Goal: Communication & Community: Answer question/provide support

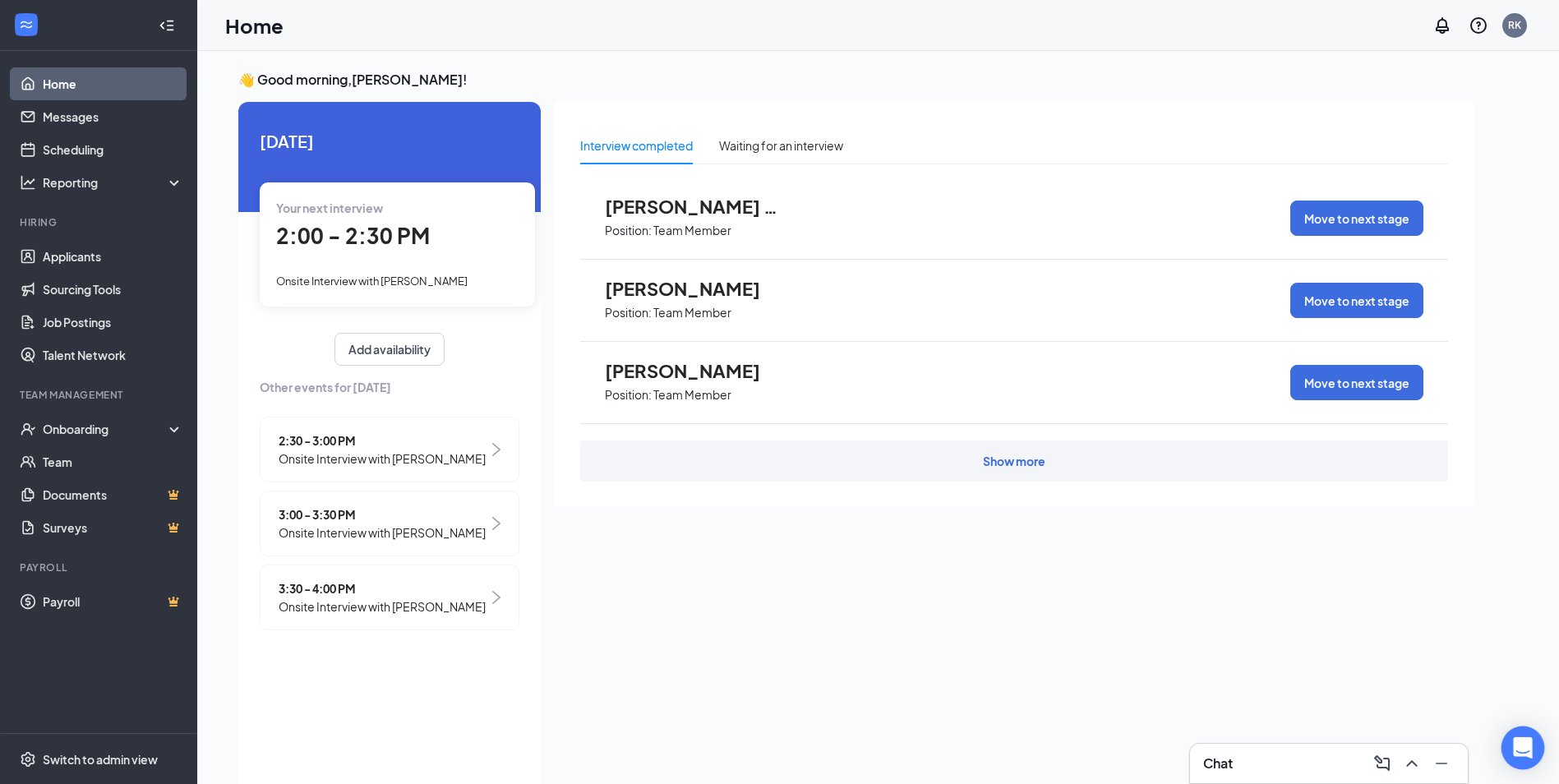
click at [1527, 742] on icon "Open Intercom Messenger" at bounding box center [1522, 748] width 19 height 22
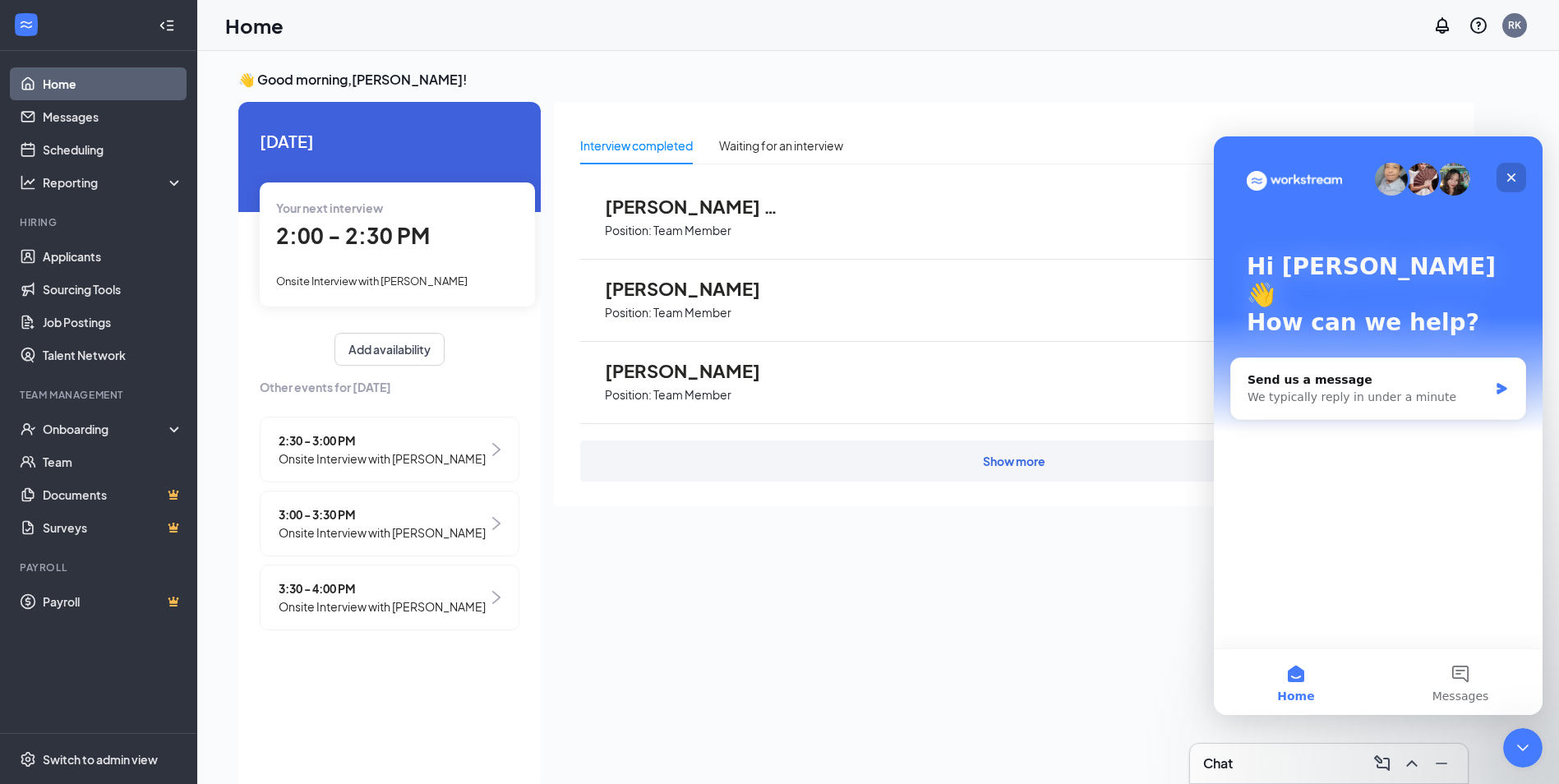
click at [1508, 176] on icon "Close" at bounding box center [1511, 177] width 14 height 14
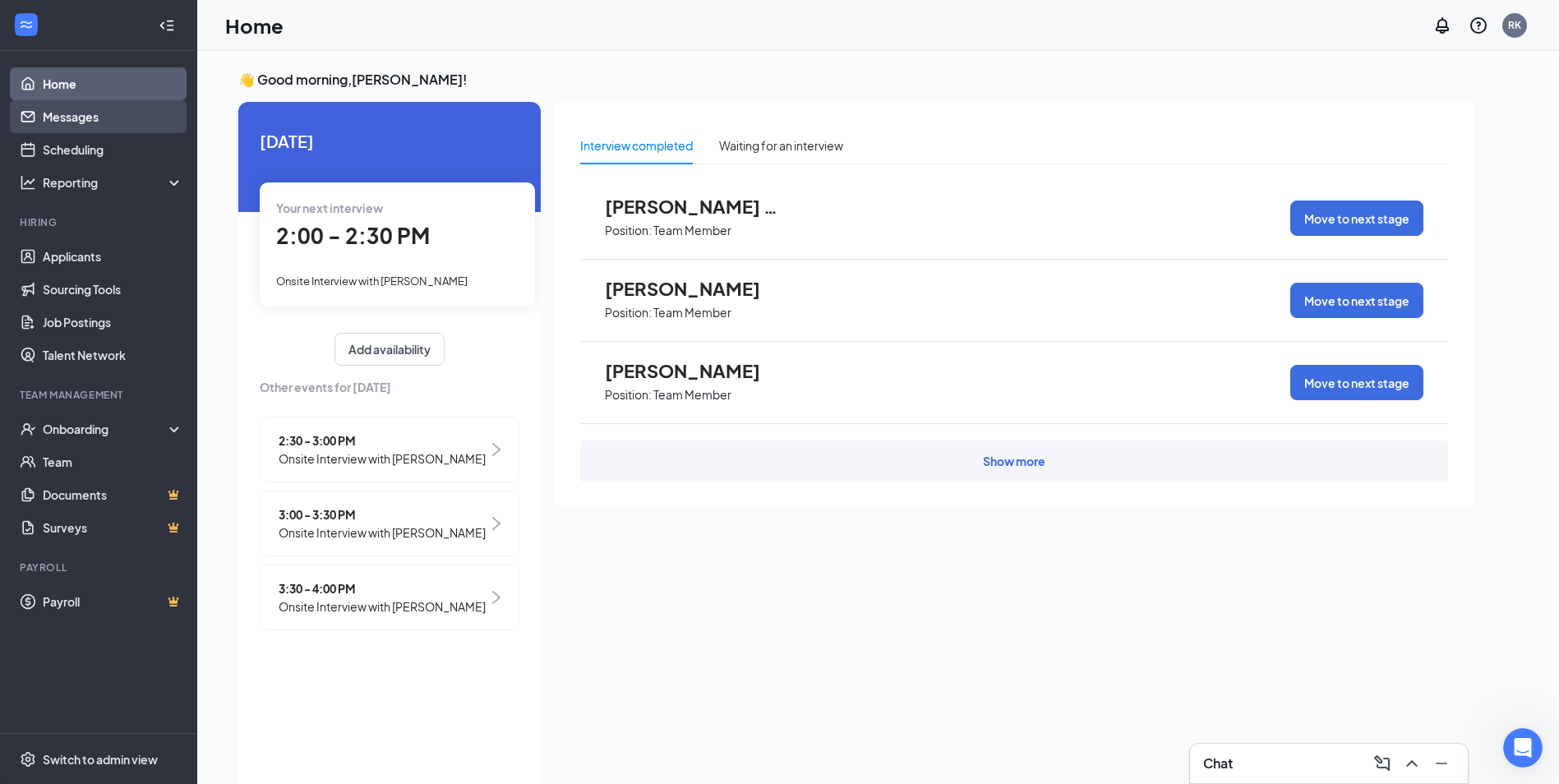
click at [70, 124] on link "Messages" at bounding box center [113, 117] width 141 height 33
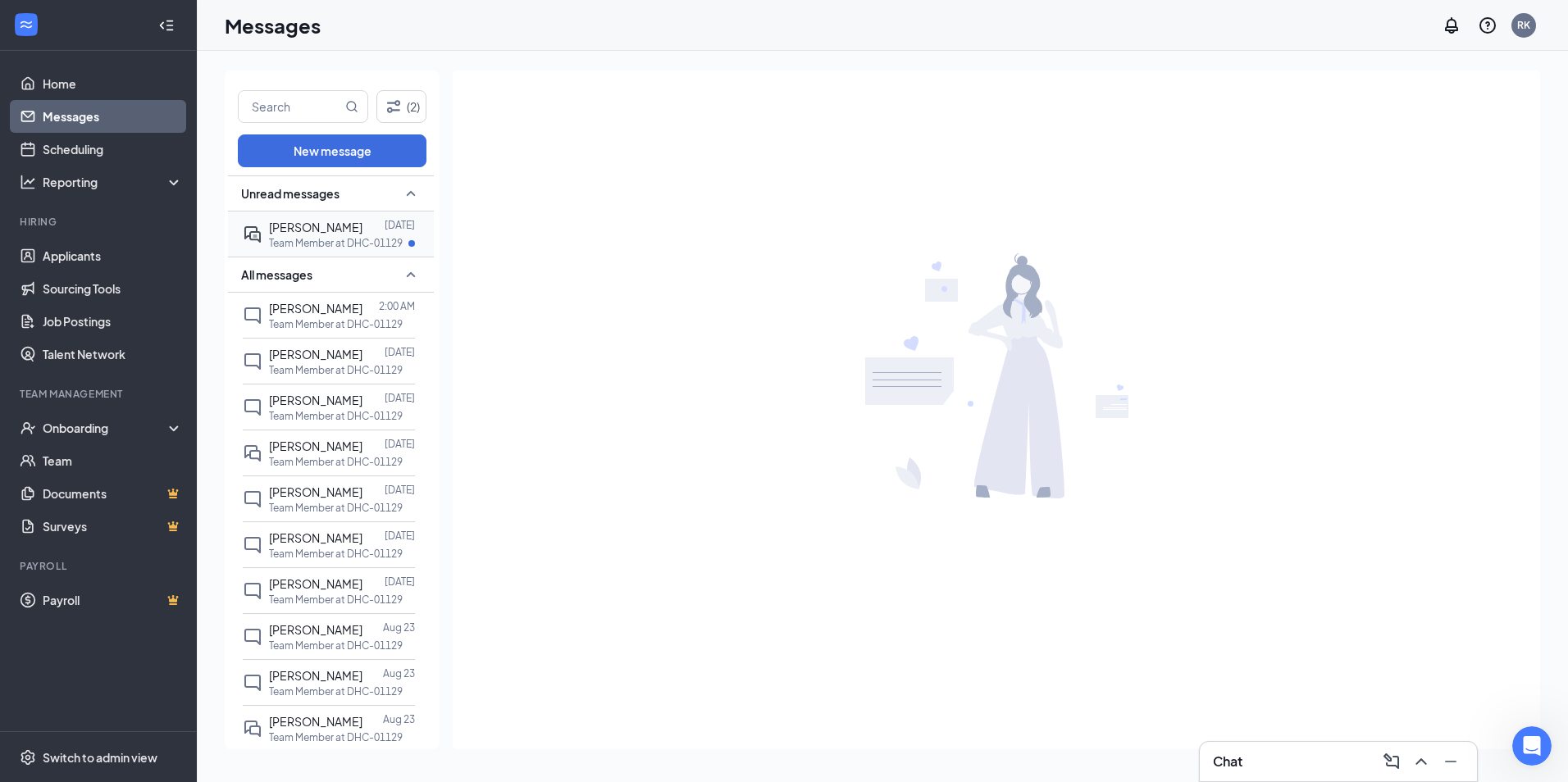
click at [318, 244] on p "Team Member at DHC-01129" at bounding box center [335, 242] width 133 height 14
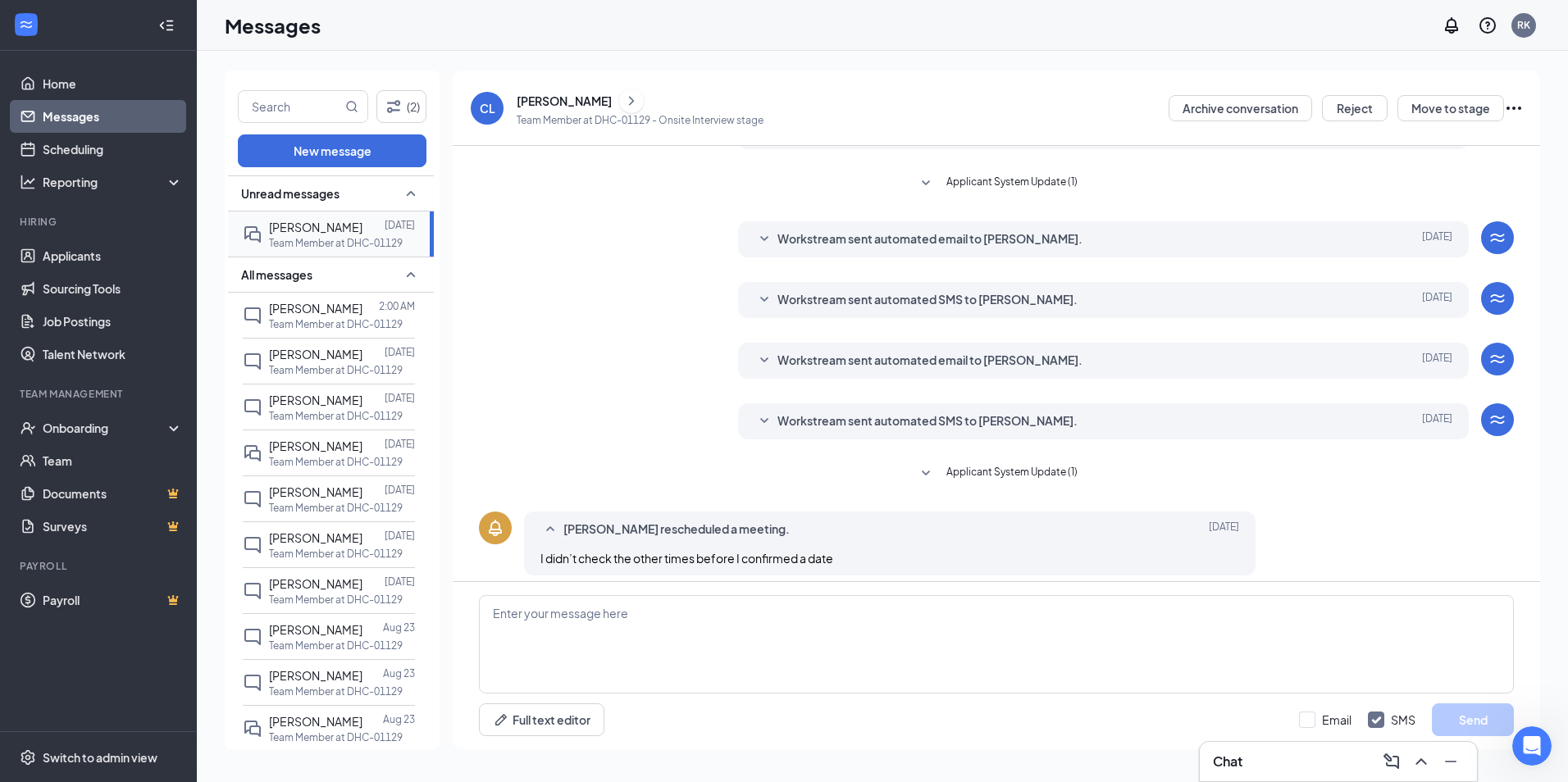
scroll to position [225, 0]
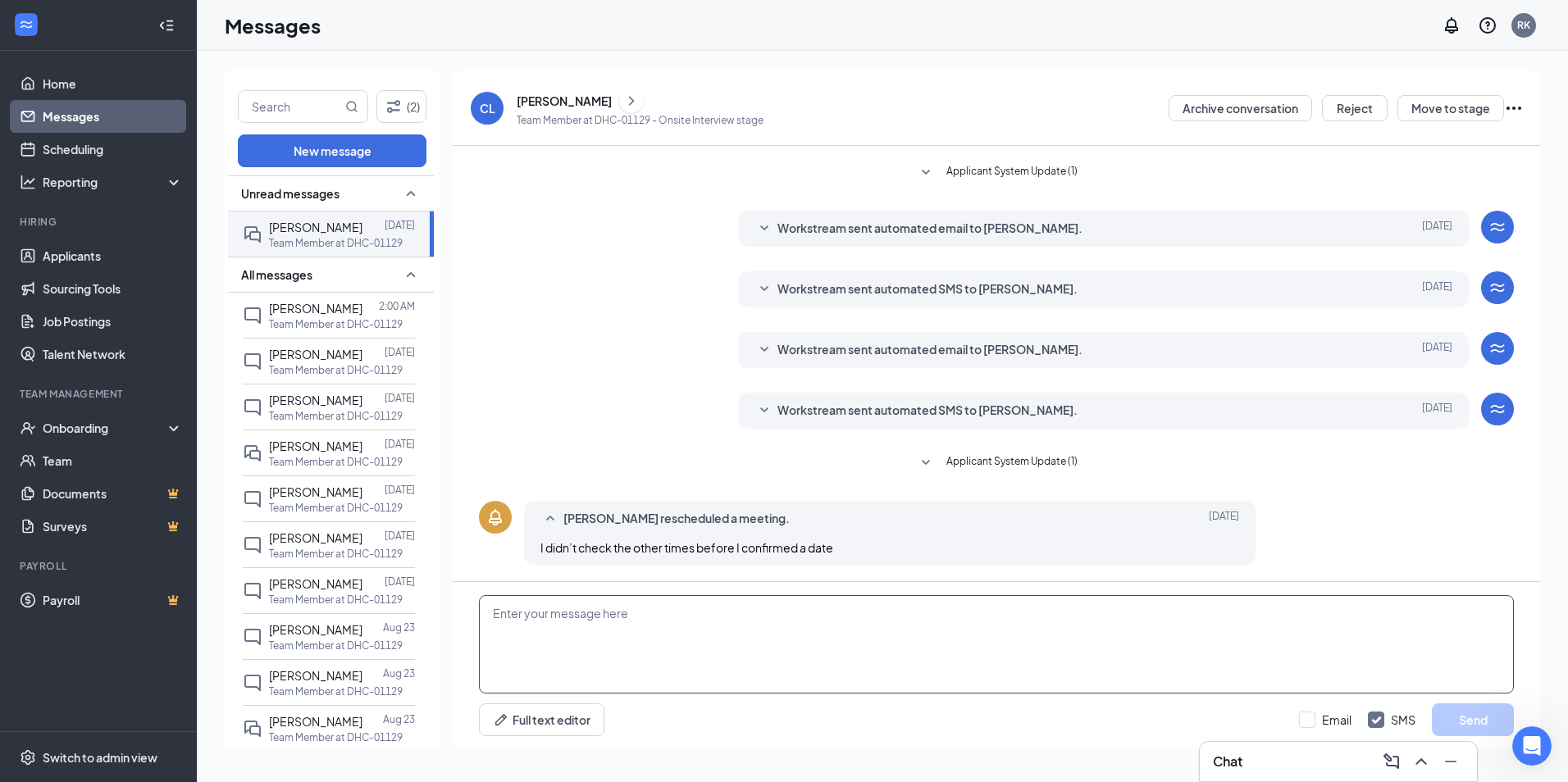
click at [582, 650] on textarea at bounding box center [996, 644] width 1035 height 98
click at [980, 413] on span "Workstream sent automated SMS to [PERSON_NAME]." at bounding box center [927, 411] width 300 height 20
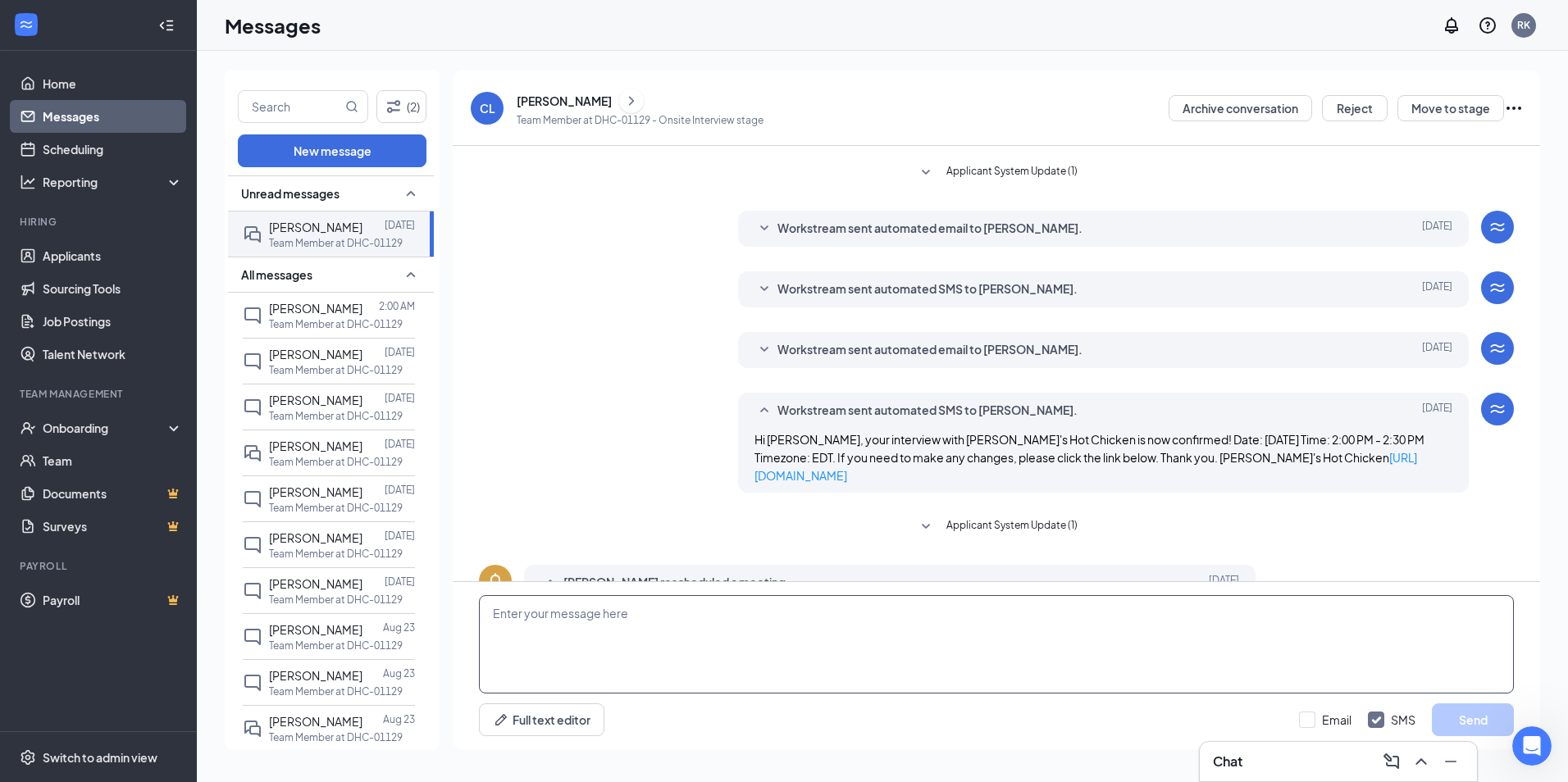
click at [566, 640] on textarea at bounding box center [996, 644] width 1035 height 98
click at [551, 615] on textarea "you could [DATE] 2 pm to 4pm" at bounding box center [996, 644] width 1035 height 98
type textarea "you could come [DATE] 2 pm to 4pm"
click at [1490, 723] on button "Send" at bounding box center [1472, 720] width 82 height 32
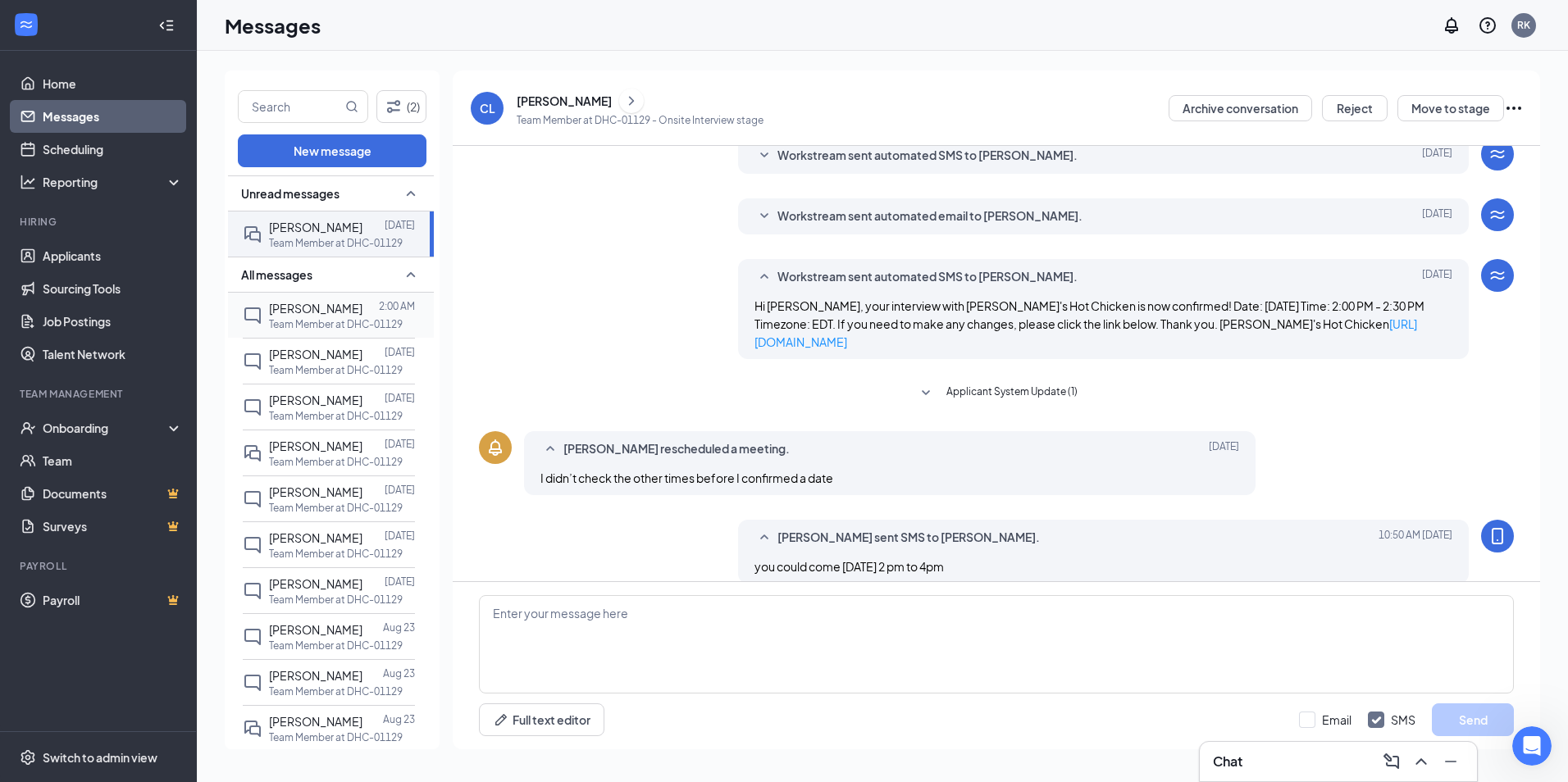
scroll to position [359, 0]
click at [279, 371] on p "Team Member at DHC-01129" at bounding box center [335, 369] width 133 height 14
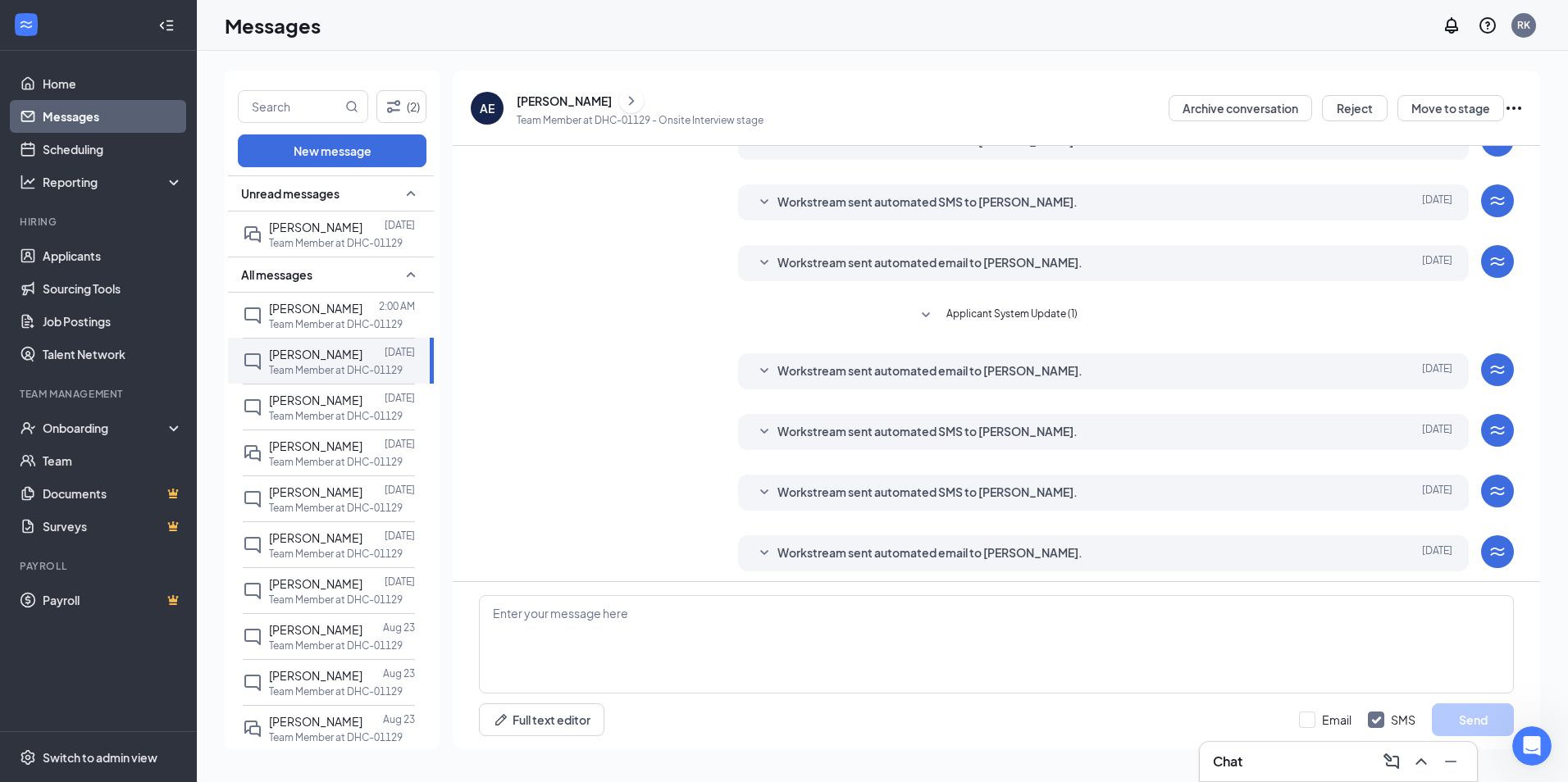
scroll to position [211, 0]
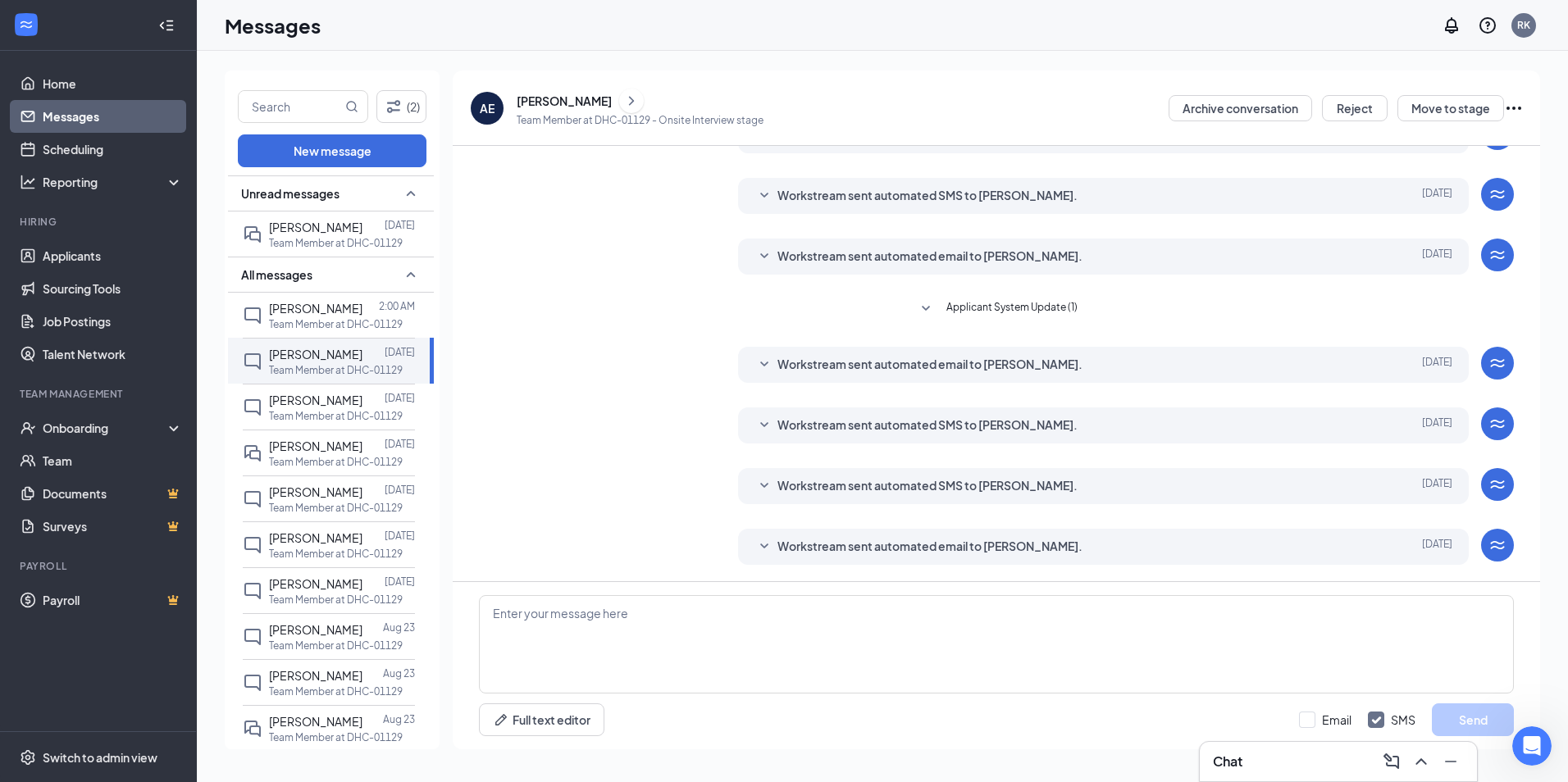
click at [778, 549] on span "Workstream sent automated email to [PERSON_NAME]." at bounding box center [930, 547] width 305 height 20
click at [767, 488] on icon "SmallChevronDown" at bounding box center [764, 486] width 20 height 20
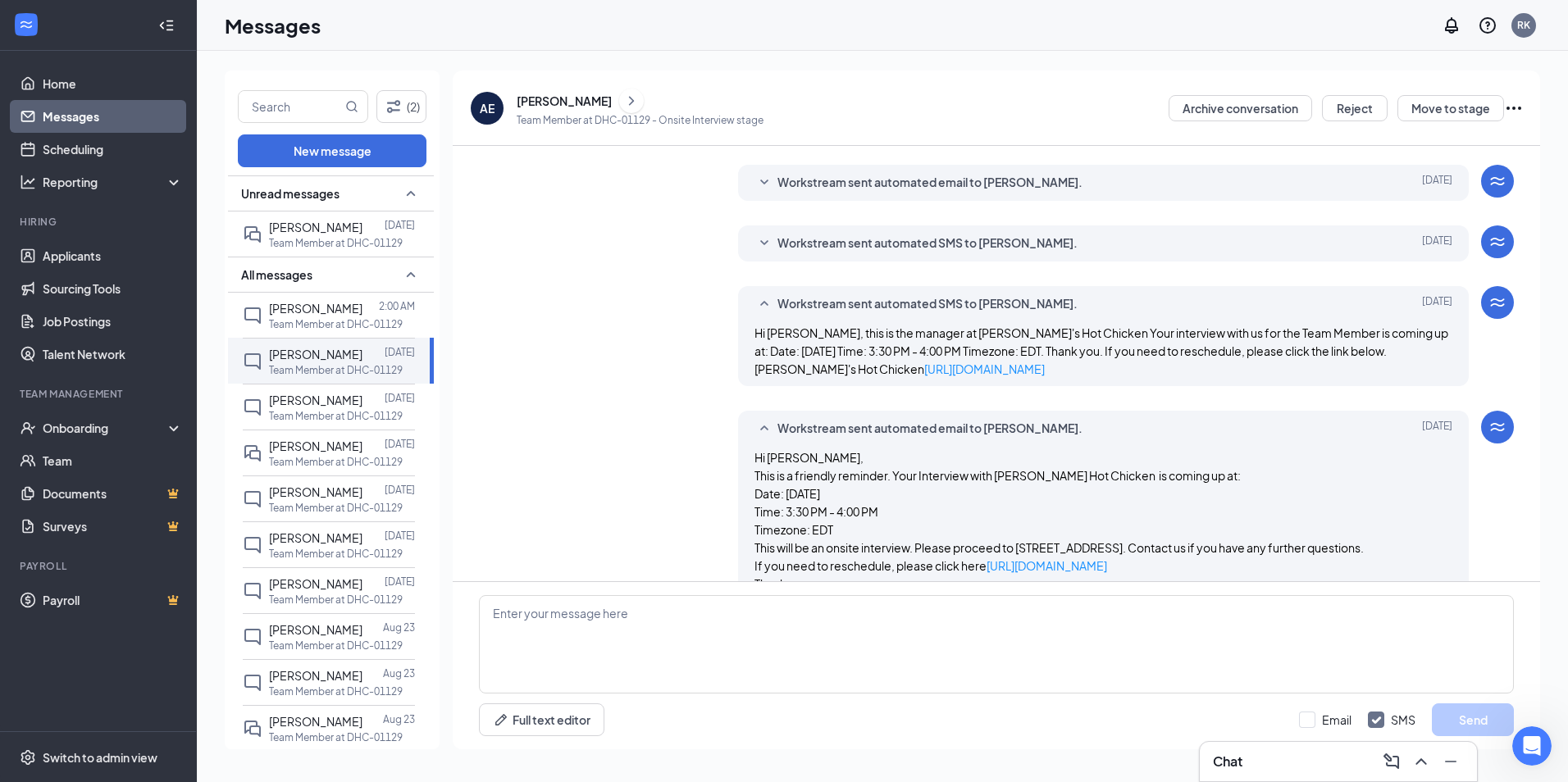
scroll to position [465, 0]
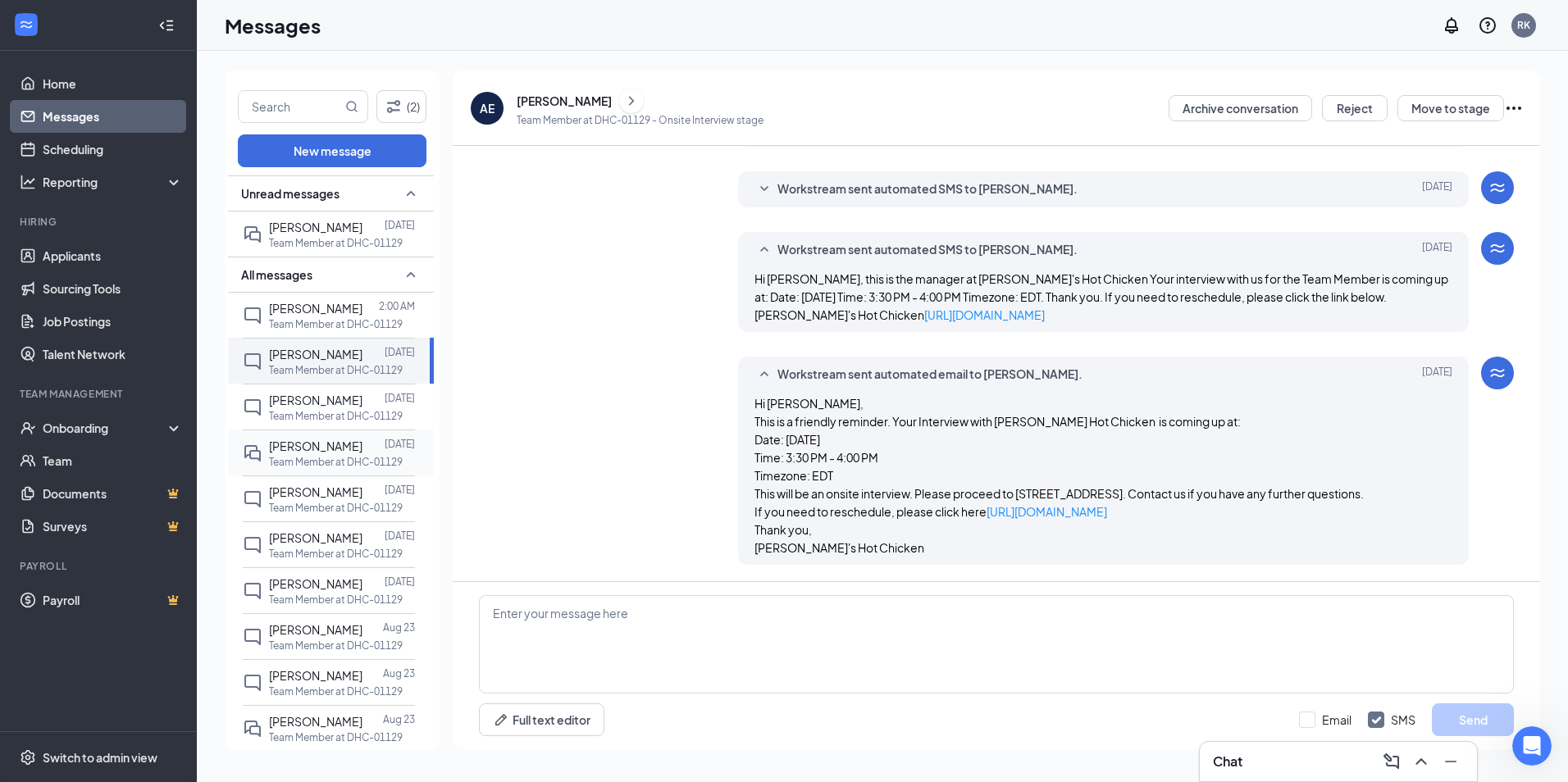
click at [295, 454] on div "[PERSON_NAME]" at bounding box center [315, 446] width 94 height 18
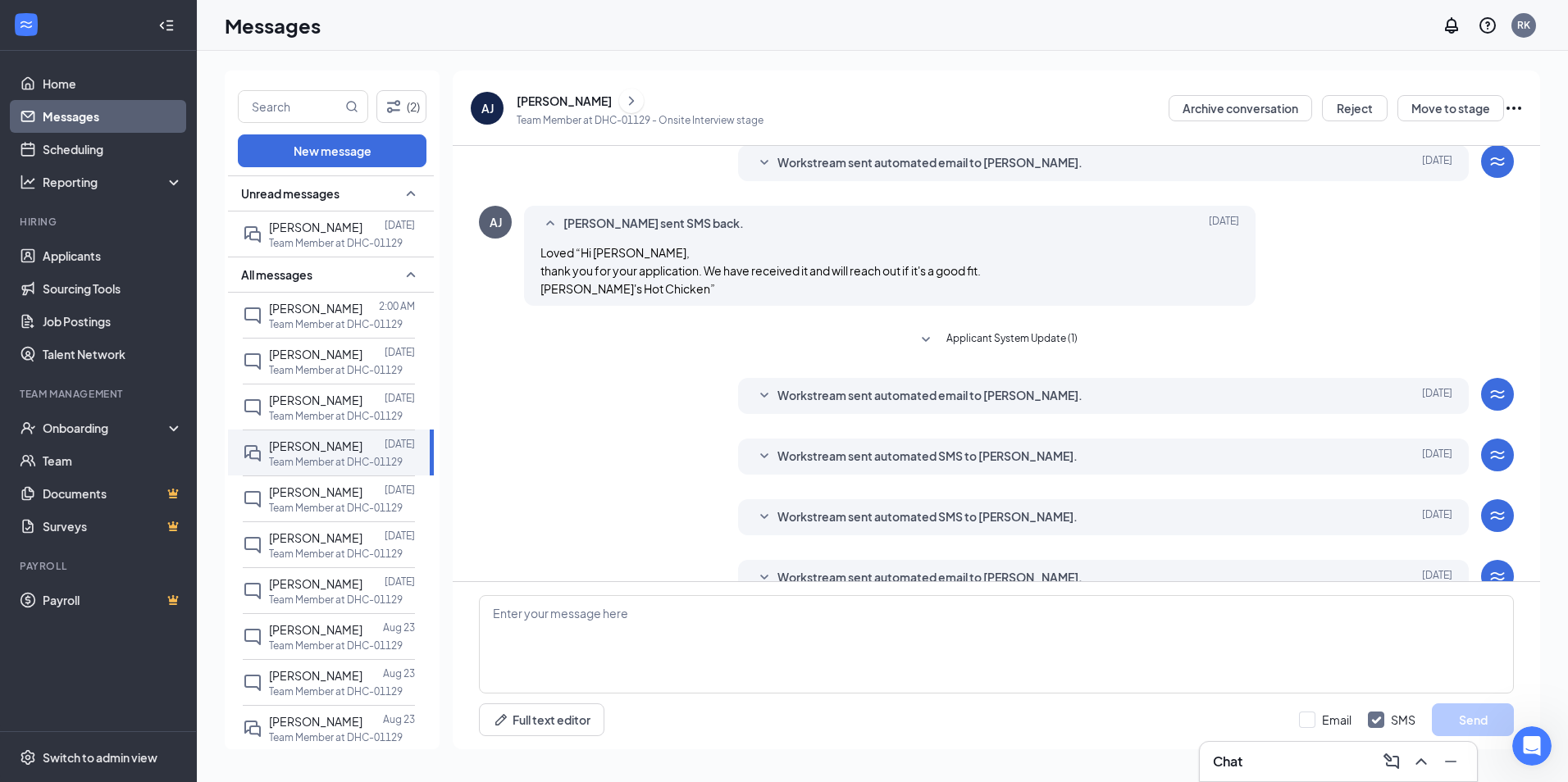
scroll to position [275, 0]
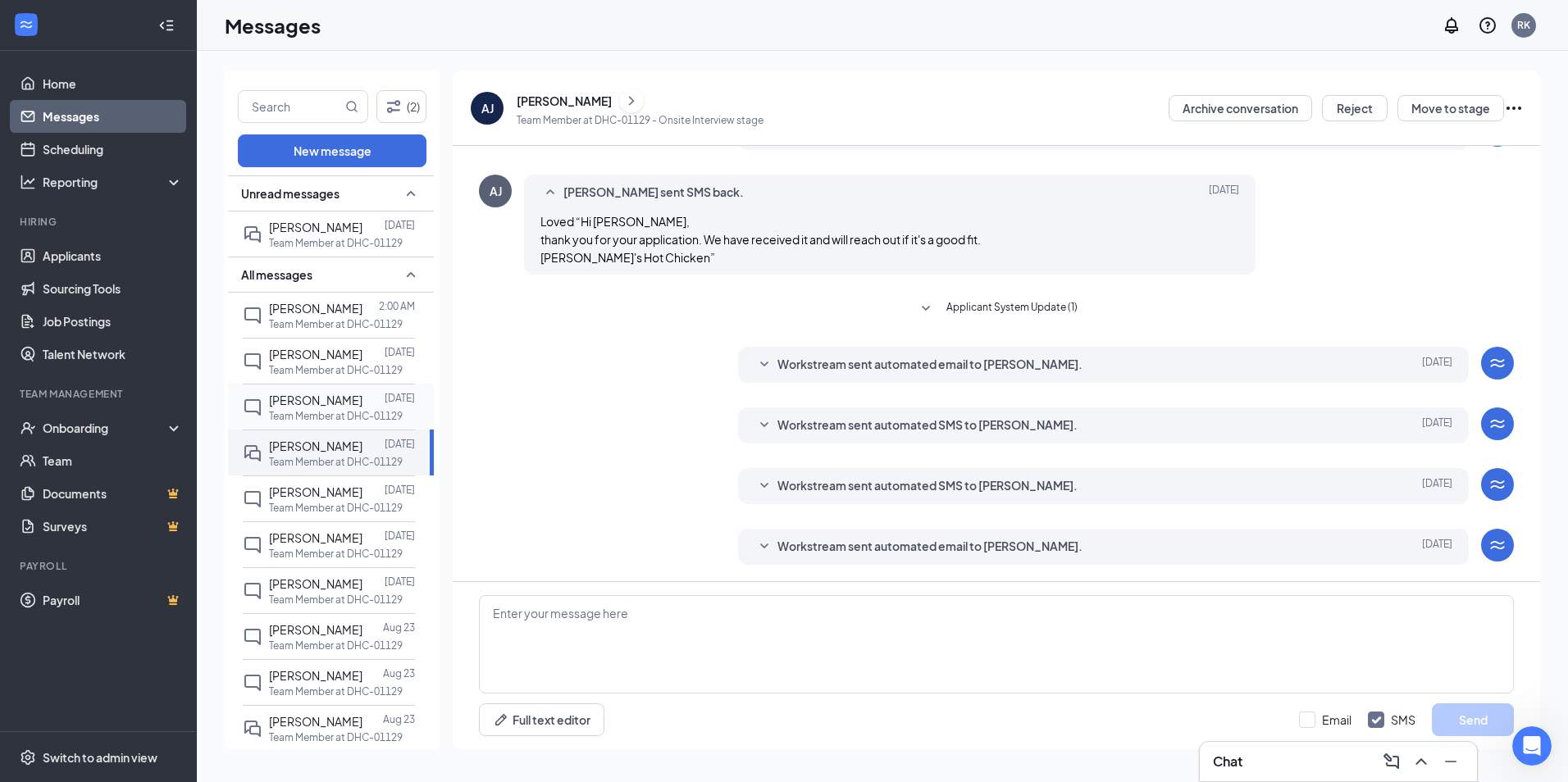
click at [294, 409] on p "Team Member at DHC-01129" at bounding box center [335, 415] width 133 height 14
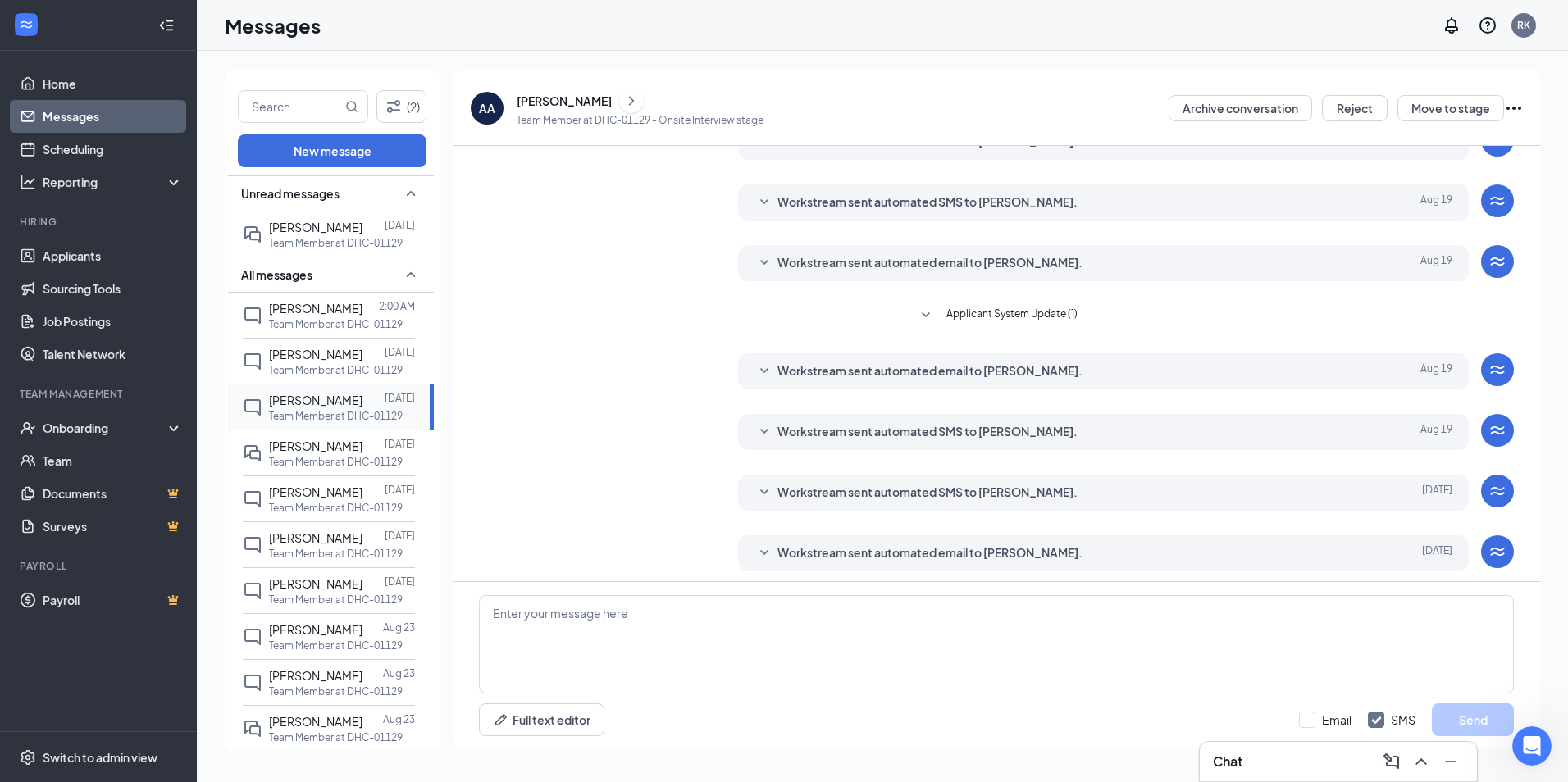
scroll to position [211, 0]
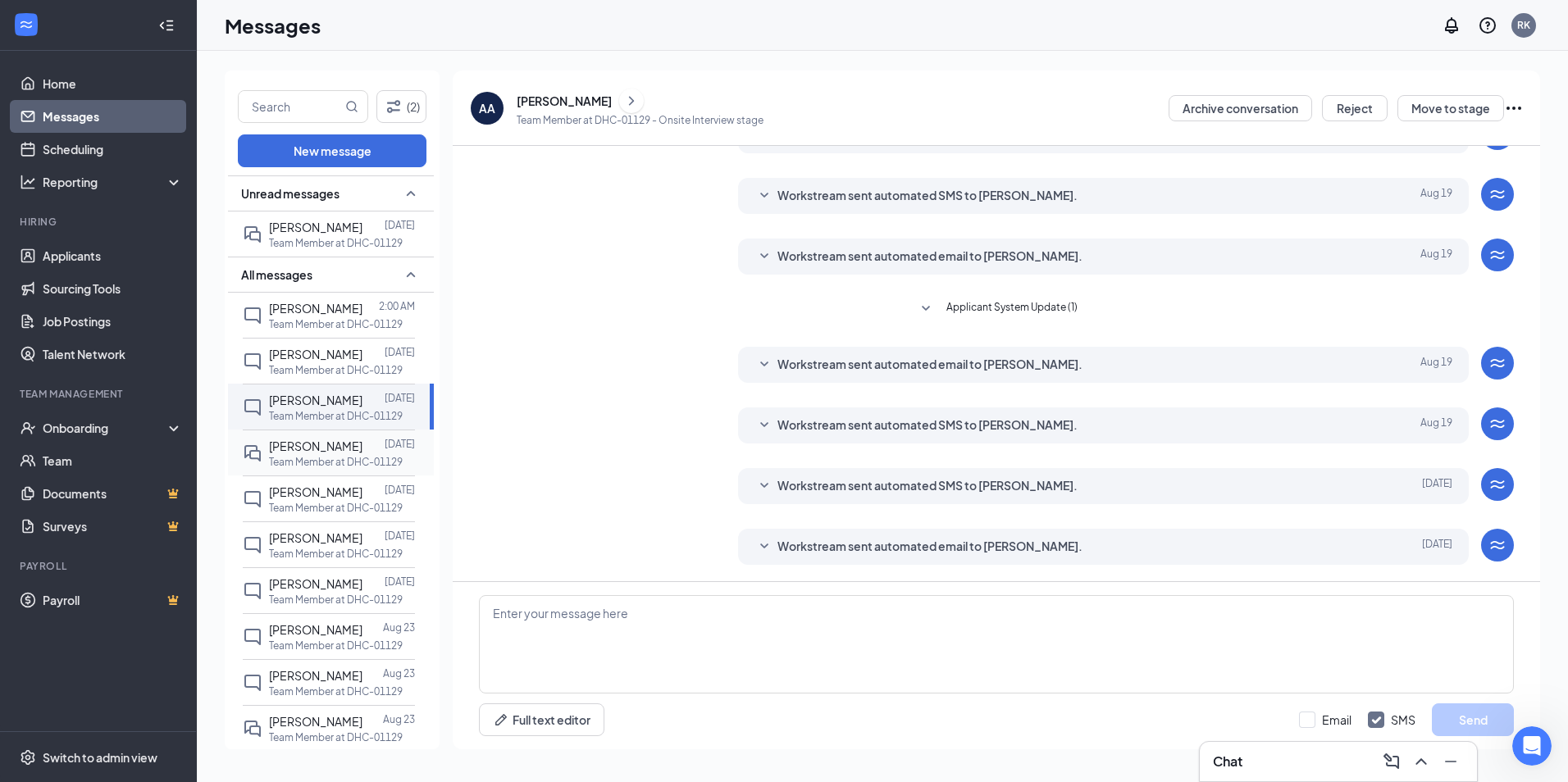
click at [323, 450] on span "[PERSON_NAME]" at bounding box center [315, 446] width 94 height 14
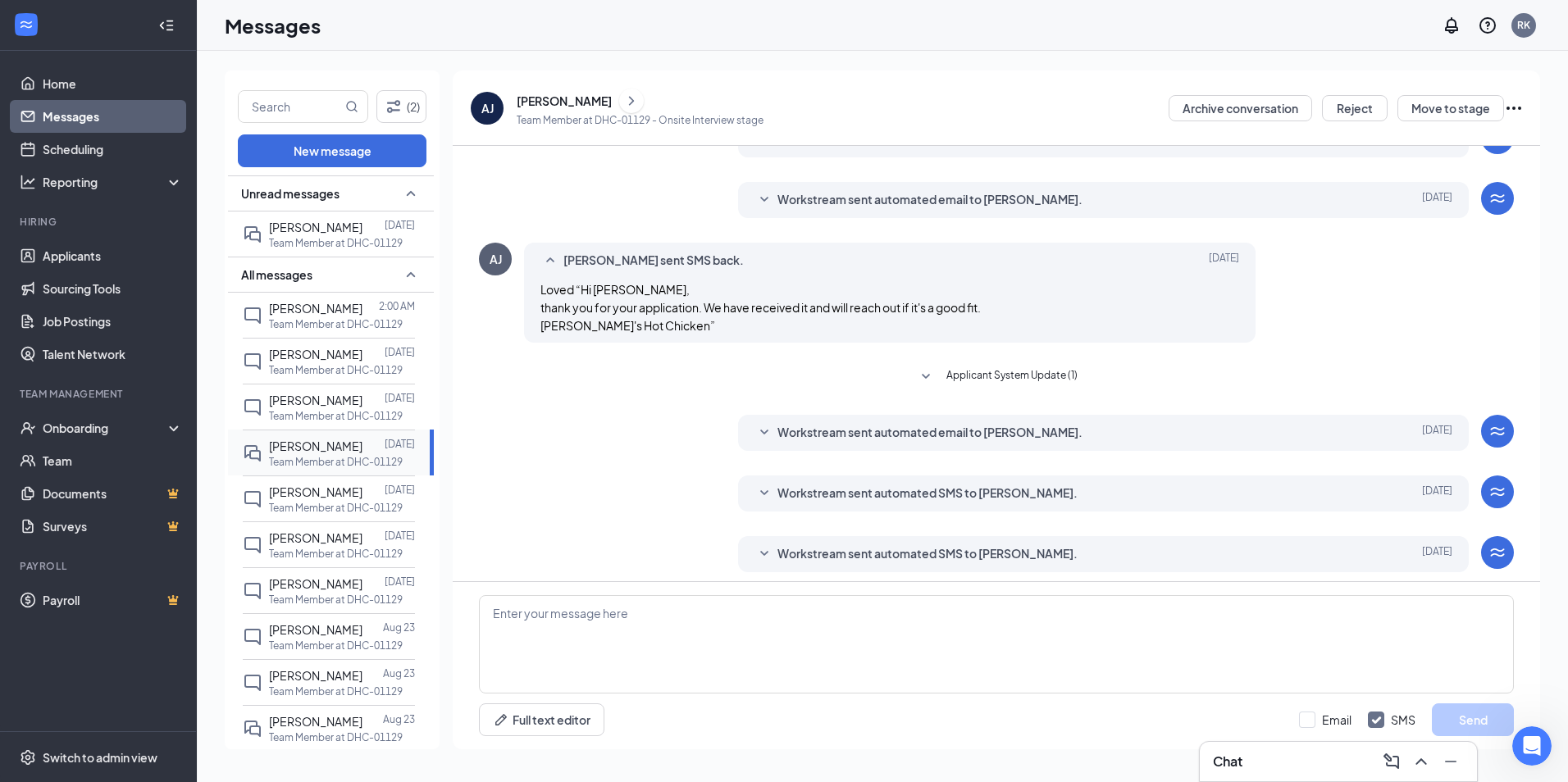
scroll to position [275, 0]
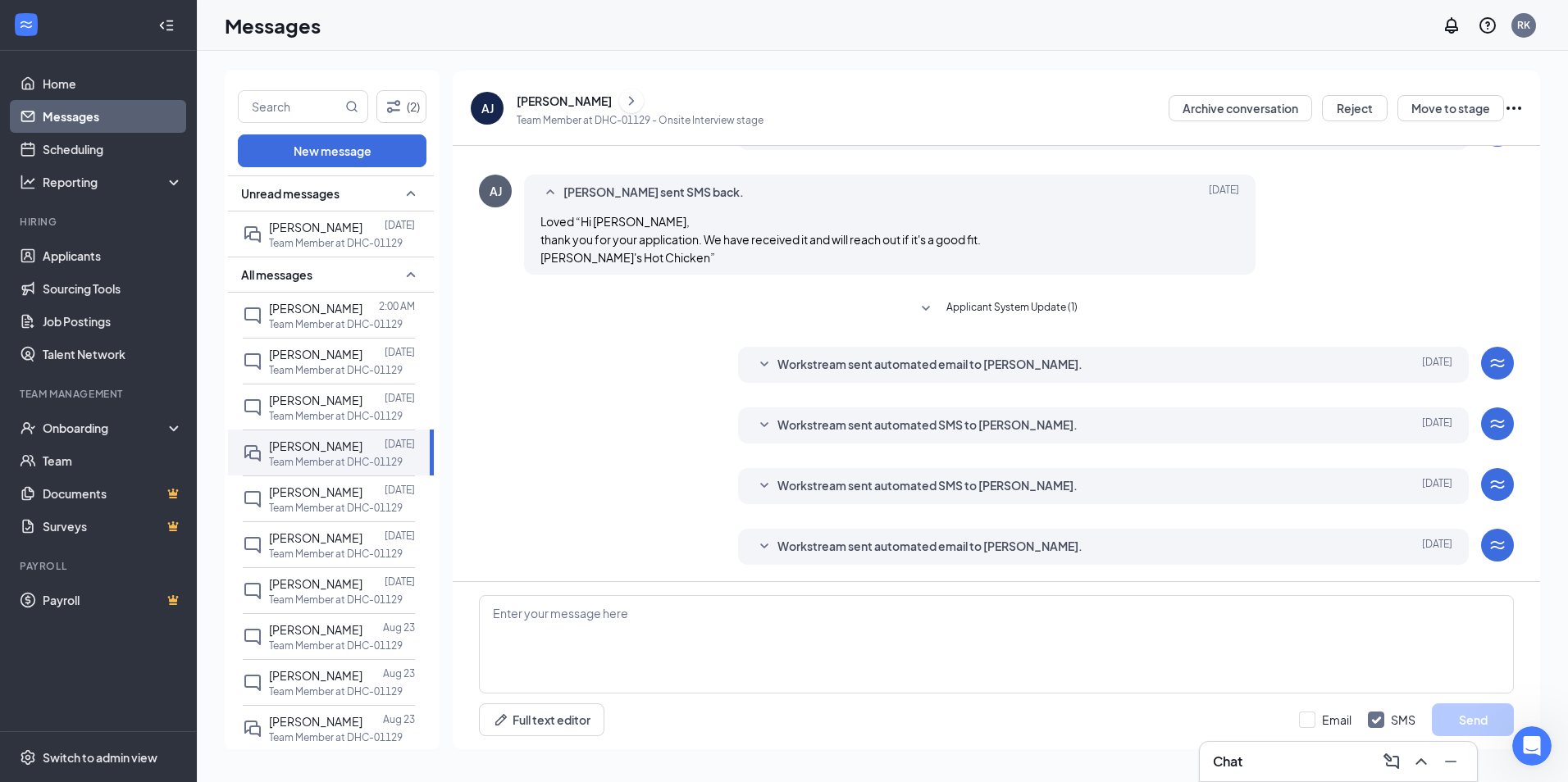
click at [807, 553] on span "Workstream sent automated email to [PERSON_NAME]." at bounding box center [930, 547] width 305 height 20
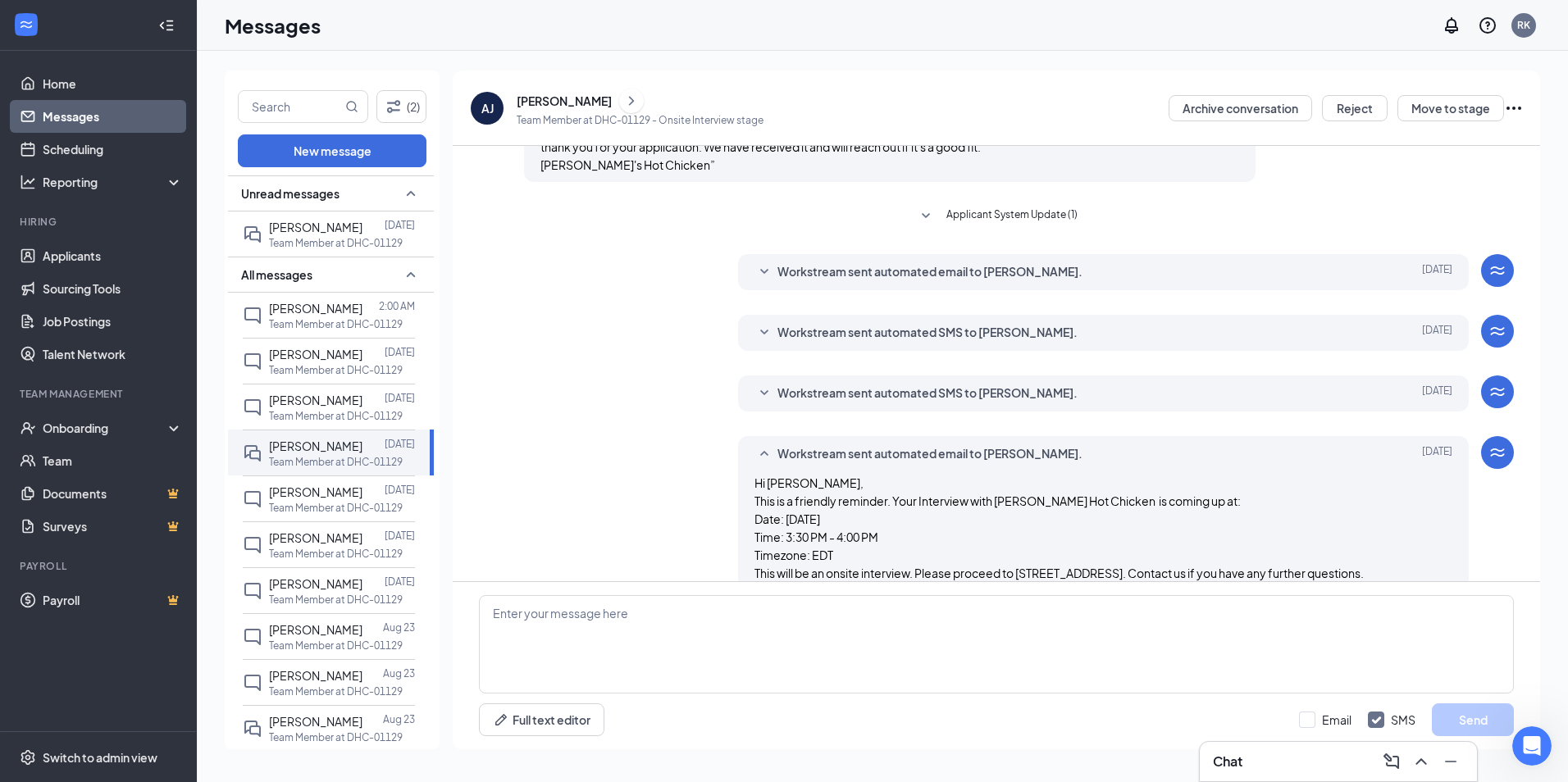
scroll to position [465, 0]
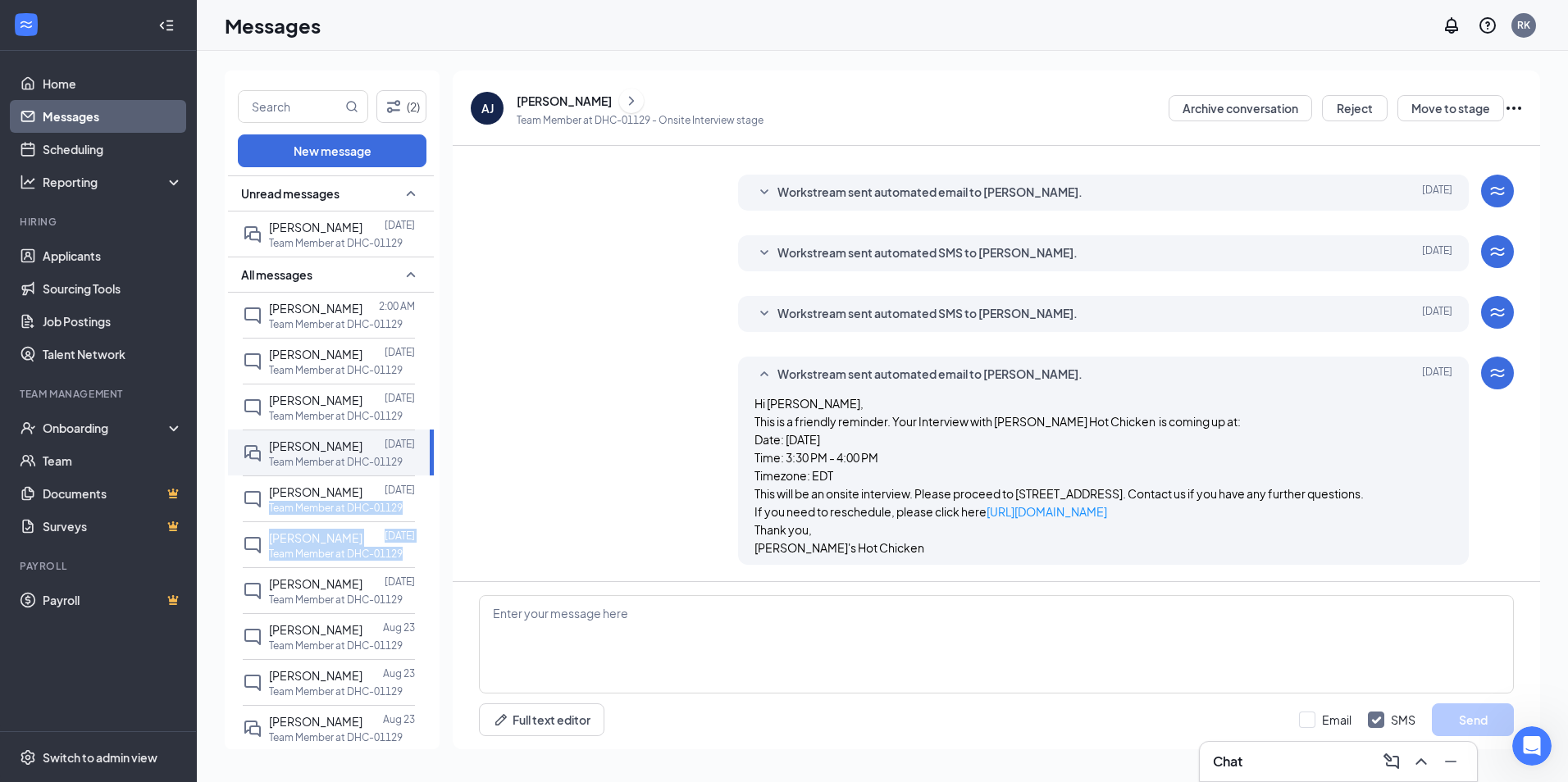
drag, startPoint x: 421, startPoint y: 489, endPoint x: 422, endPoint y: 565, distance: 76.0
click at [422, 565] on div "Unread messages [PERSON_NAME] [DATE] Team Member at DHC-01129 All messages [PER…" at bounding box center [331, 464] width 205 height 577
click at [221, 610] on div "(2) New message Unread messages [PERSON_NAME] [DATE] Team Member at DHC-01129 A…" at bounding box center [881, 416] width 1371 height 732
click at [305, 591] on div "[PERSON_NAME]" at bounding box center [315, 584] width 94 height 18
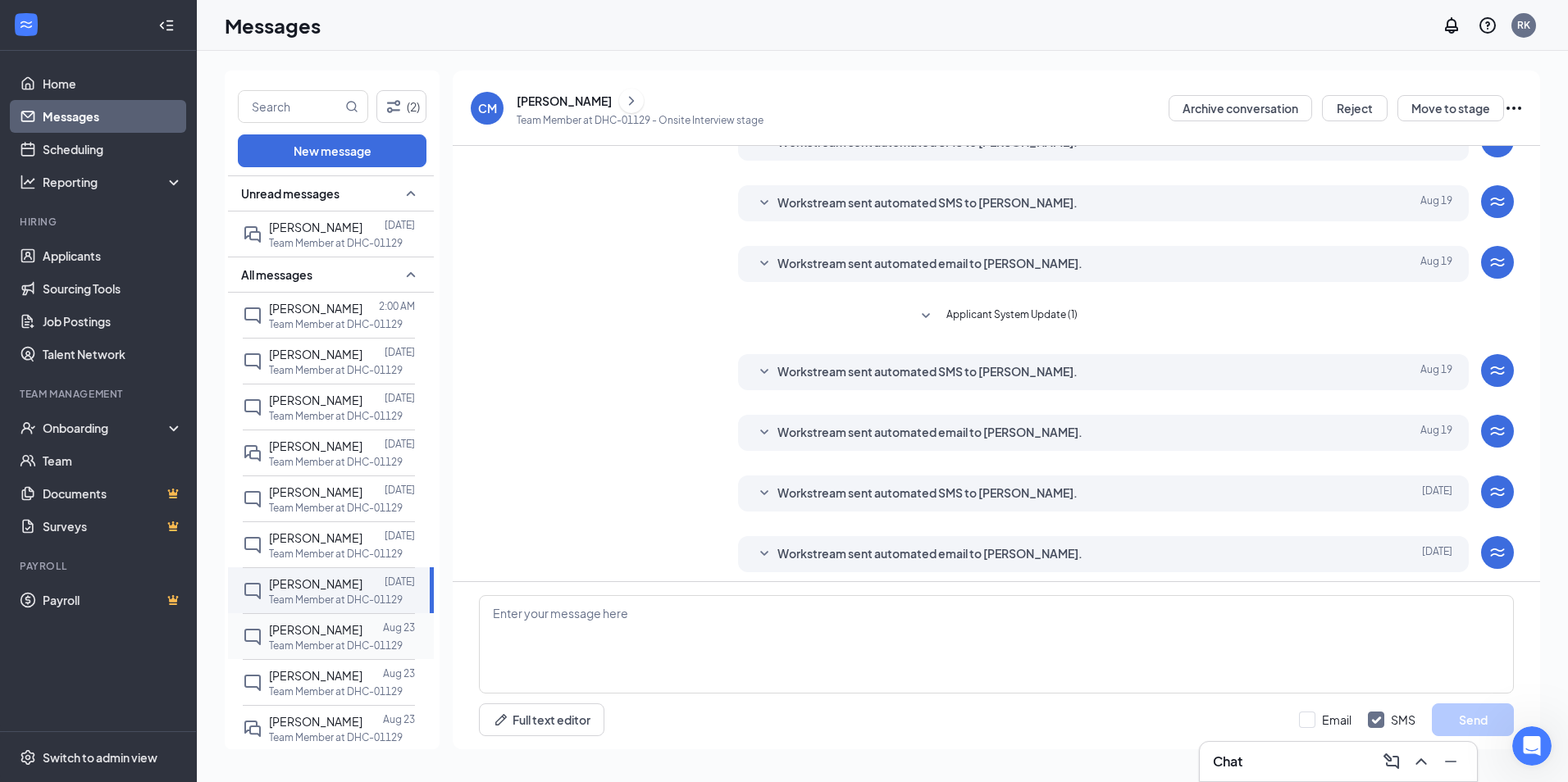
scroll to position [211, 0]
